Goal: Find specific page/section: Find specific page/section

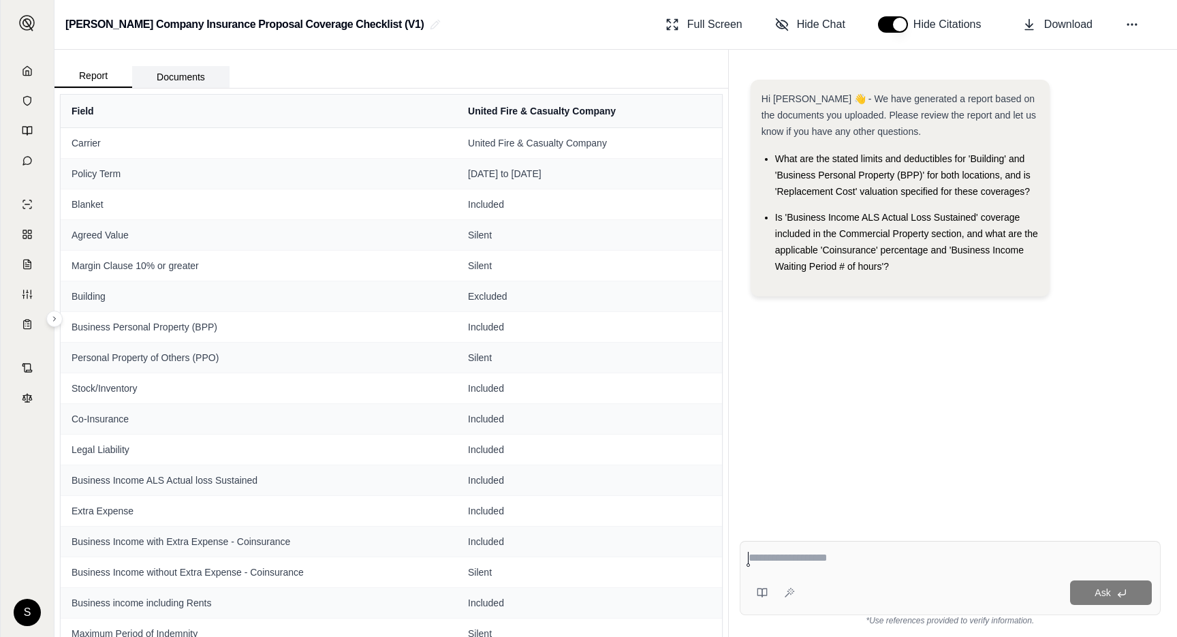
click at [190, 70] on button "Documents" at bounding box center [180, 77] width 97 height 22
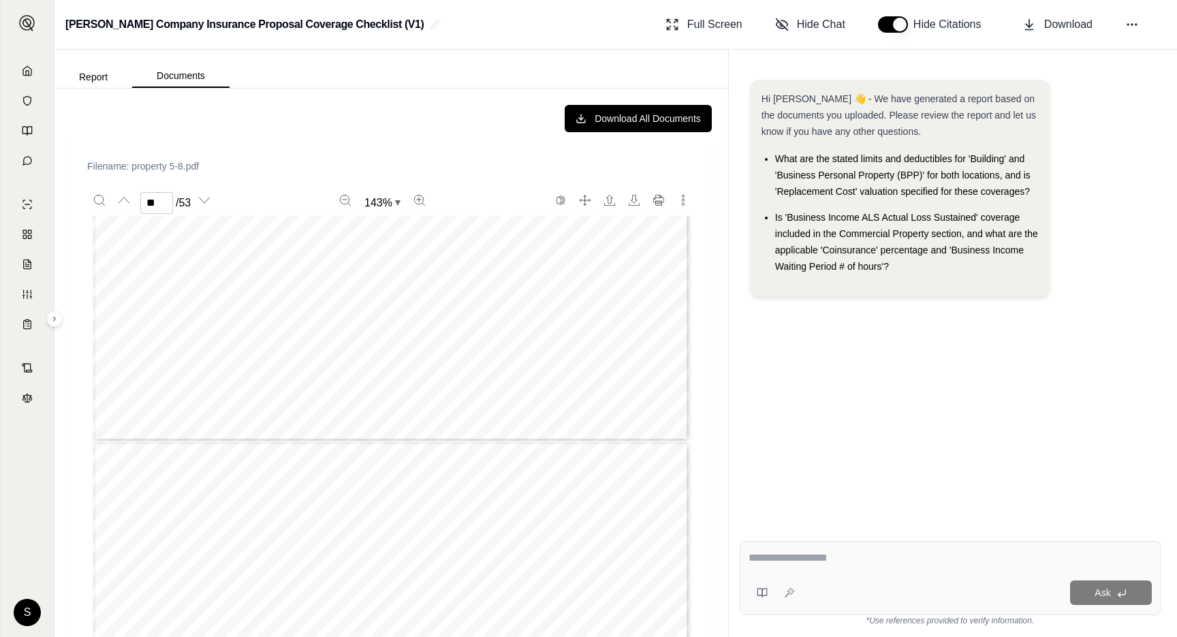
scroll to position [28892, 0]
click at [199, 195] on button "Next page" at bounding box center [204, 200] width 22 height 22
type input "**"
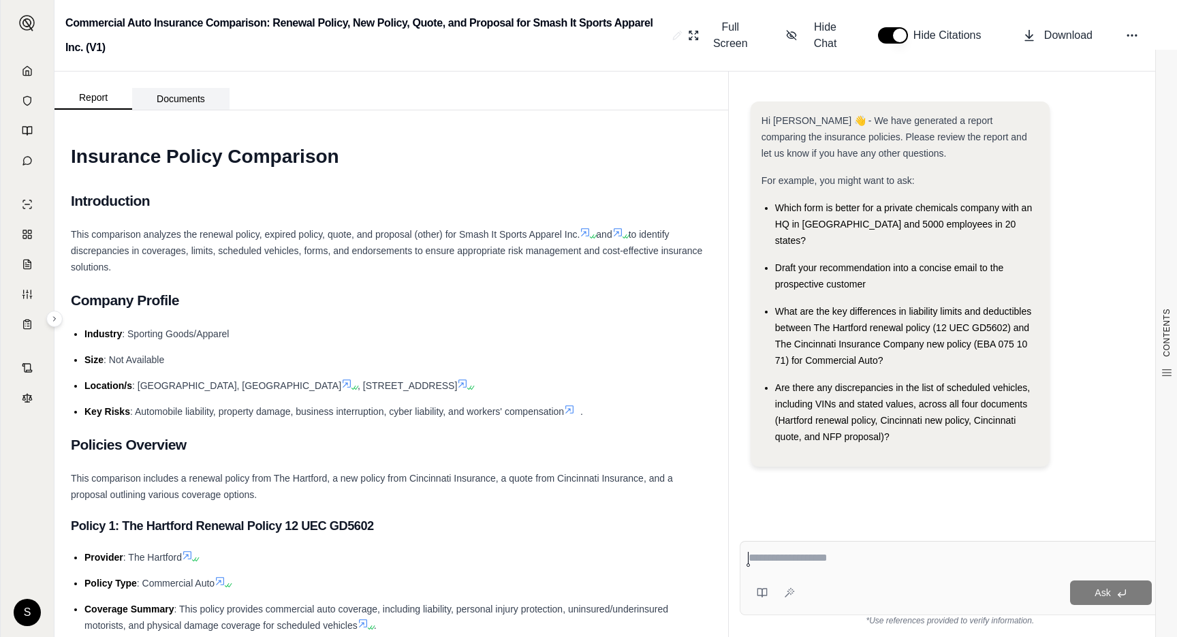
click at [190, 99] on button "Documents" at bounding box center [180, 99] width 97 height 22
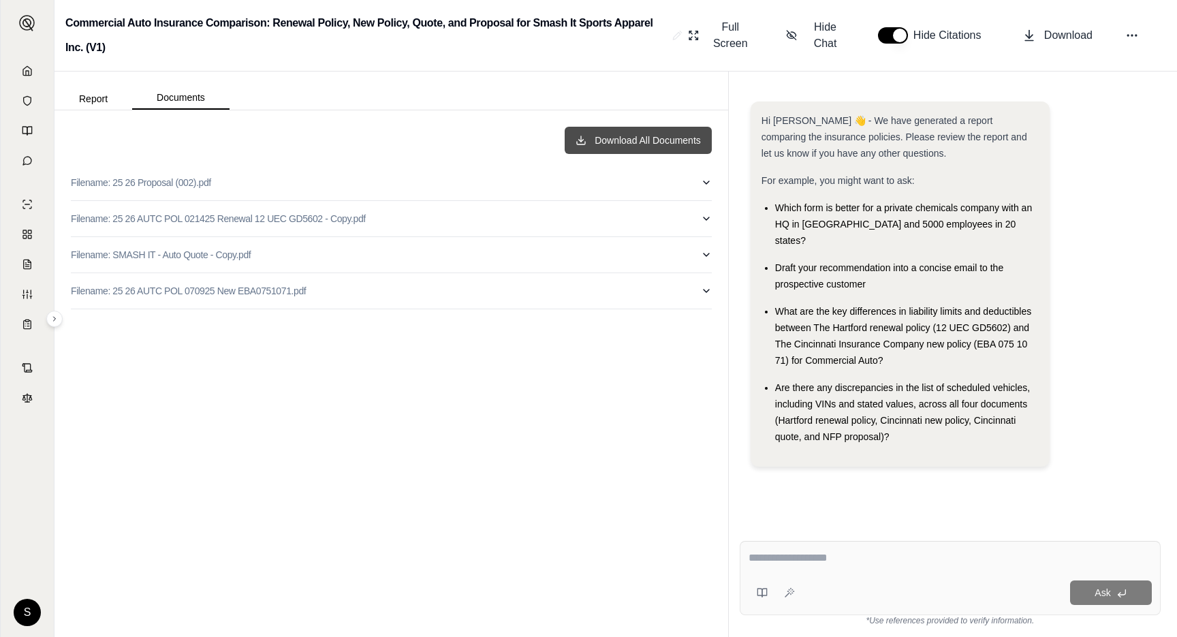
click at [610, 149] on button "Download All Documents" at bounding box center [638, 140] width 147 height 27
